Goal: Transaction & Acquisition: Purchase product/service

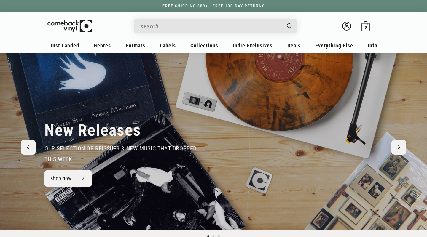
click at [177, 25] on input "Search" at bounding box center [211, 26] width 141 height 12
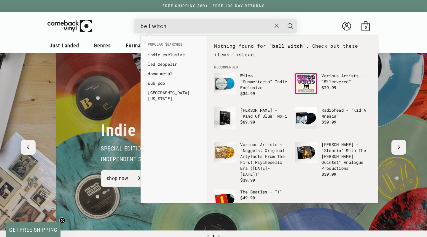
scroll to position [0, 427]
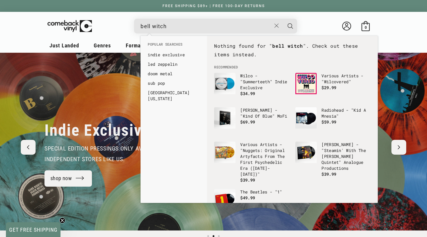
type input "bell witch"
click at [290, 26] on button "Search" at bounding box center [290, 26] width 15 height 15
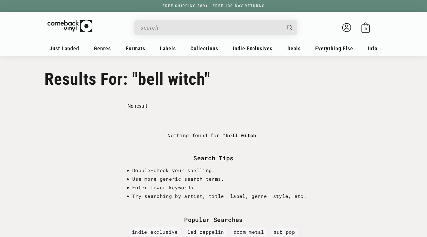
type input "bell witch"
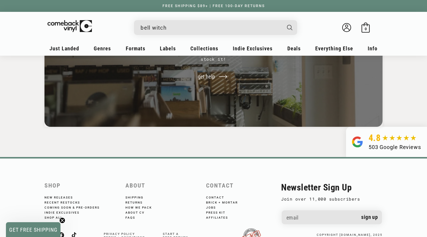
scroll to position [434, 0]
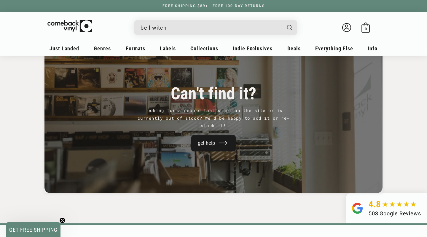
click at [204, 143] on link "get help" at bounding box center [213, 143] width 45 height 16
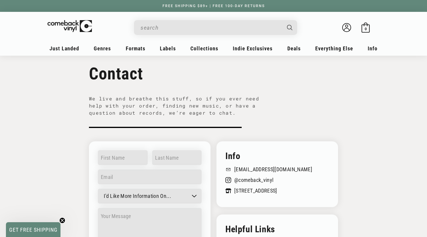
scroll to position [15, 0]
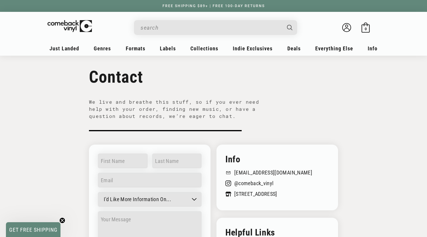
click at [162, 26] on input "When autocomplete results are available use up and down arrows to review and en…" at bounding box center [211, 28] width 141 height 12
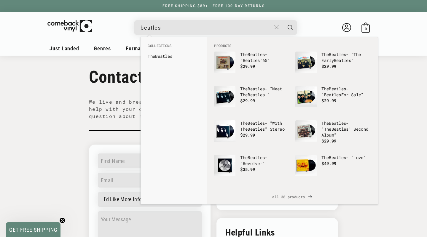
type input "beatles"
click at [290, 27] on button "Search" at bounding box center [290, 27] width 15 height 15
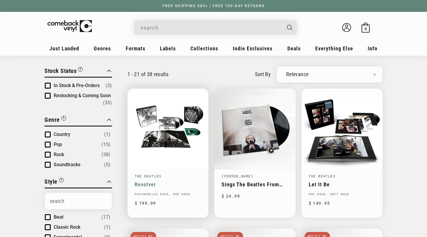
type input "beatles"
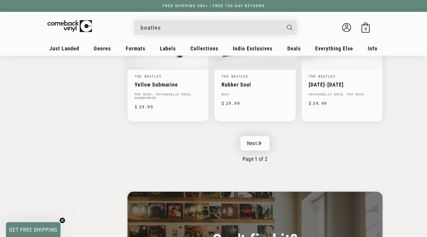
click at [249, 144] on link "Next" at bounding box center [254, 143] width 29 height 14
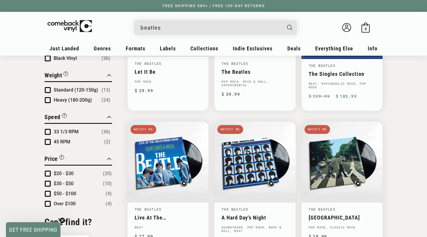
scroll to position [438, 0]
